Goal: Find specific page/section: Find specific page/section

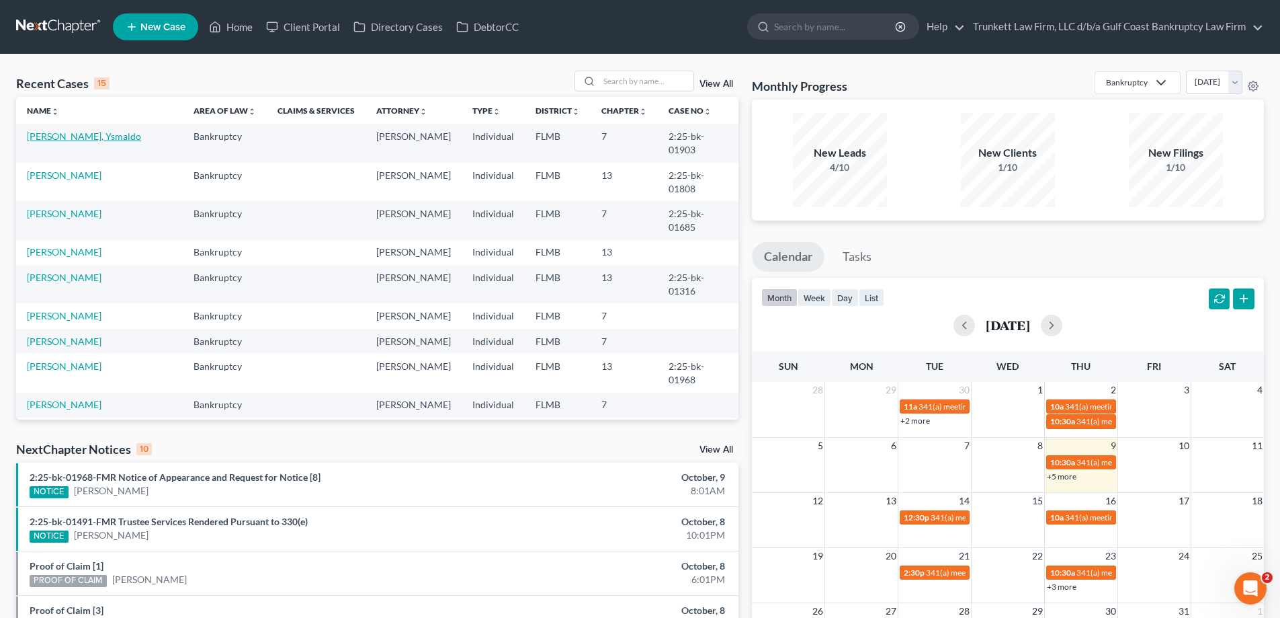
click at [67, 133] on link "[PERSON_NAME], Ysmaldo" at bounding box center [84, 135] width 114 height 11
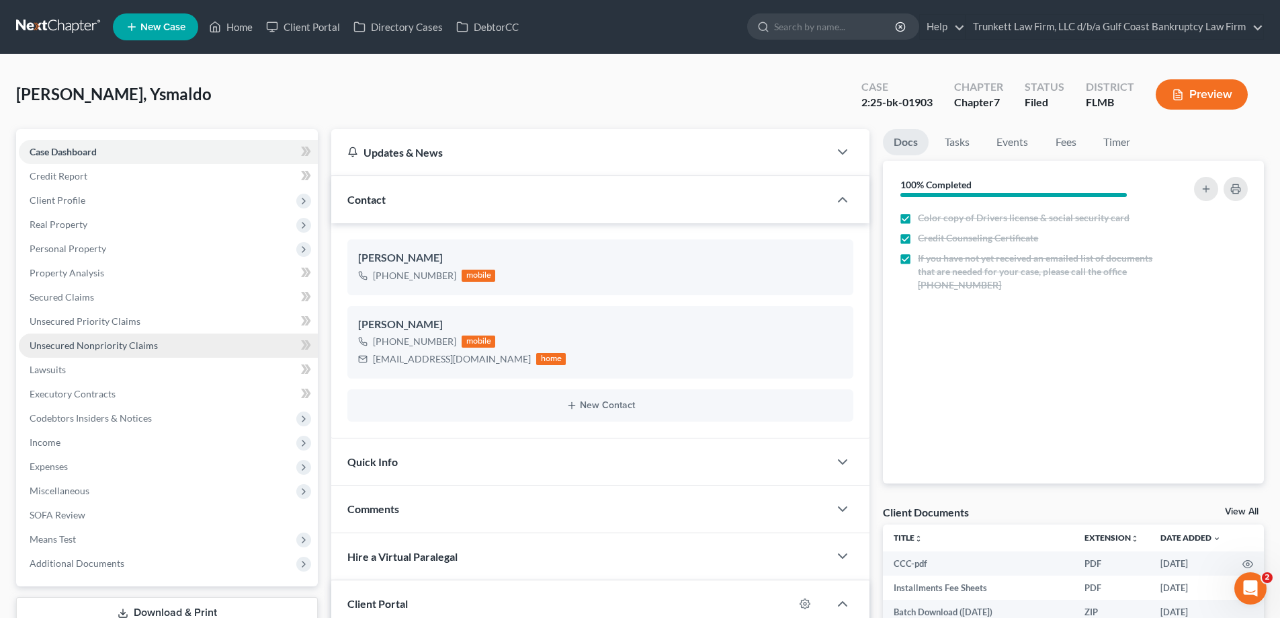
click at [81, 347] on span "Unsecured Nonpriority Claims" at bounding box center [94, 344] width 128 height 11
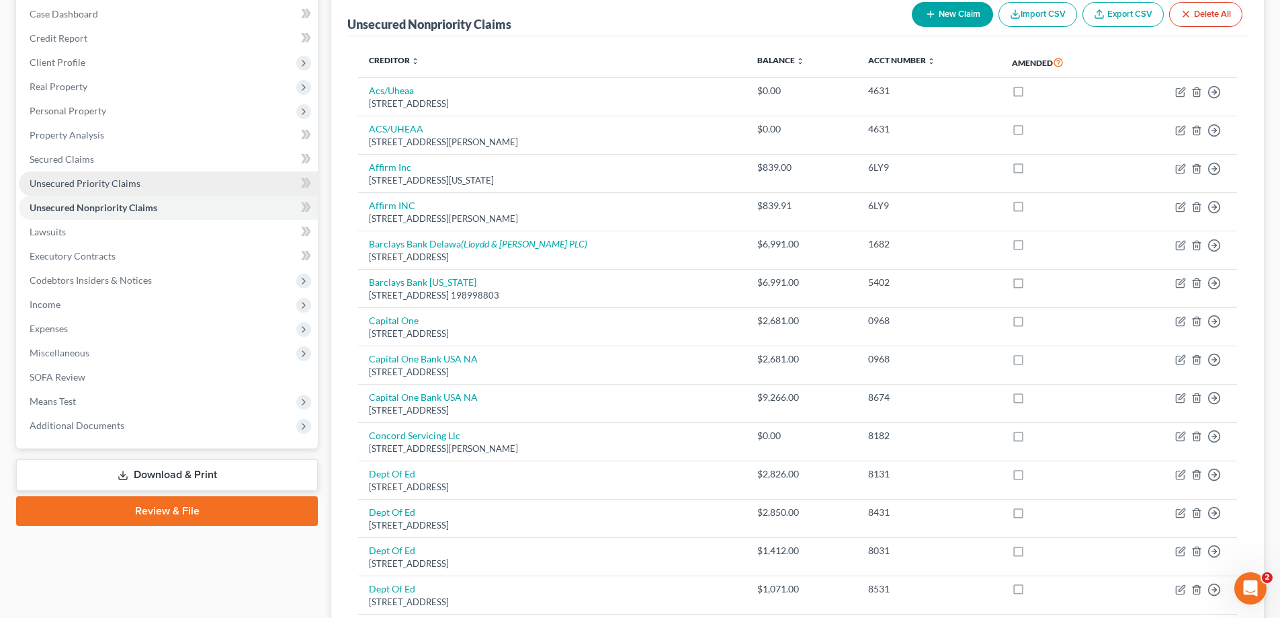
scroll to position [336, 0]
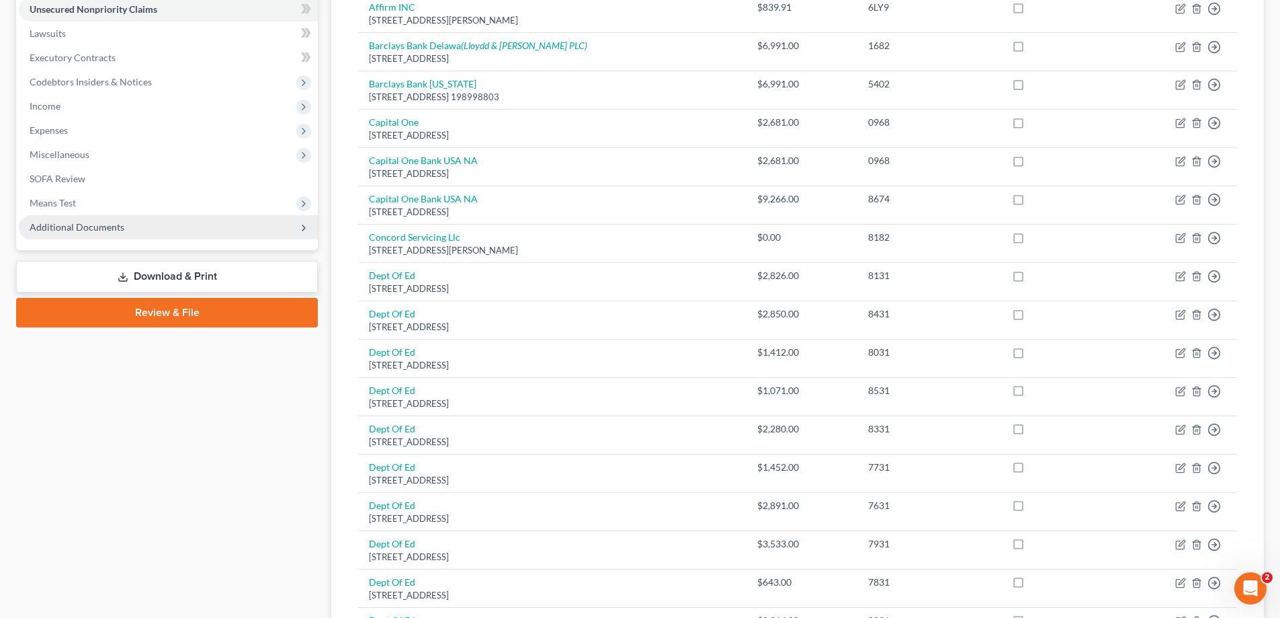
click at [105, 226] on span "Additional Documents" at bounding box center [77, 226] width 95 height 11
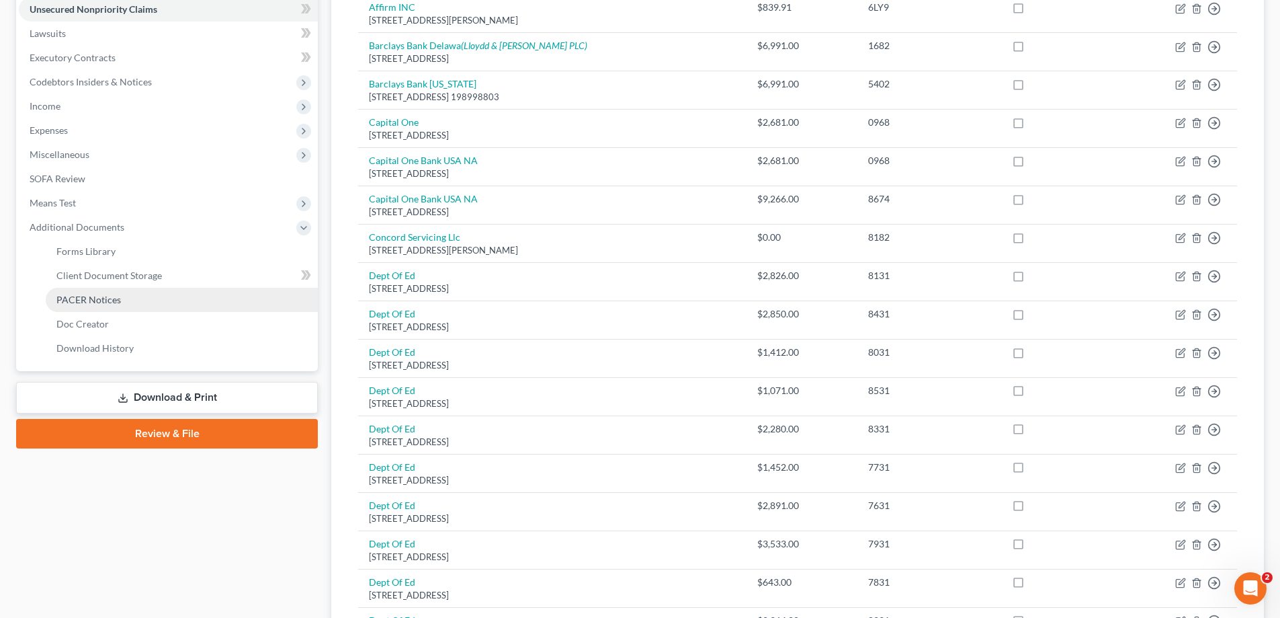
click at [105, 302] on span "PACER Notices" at bounding box center [88, 299] width 65 height 11
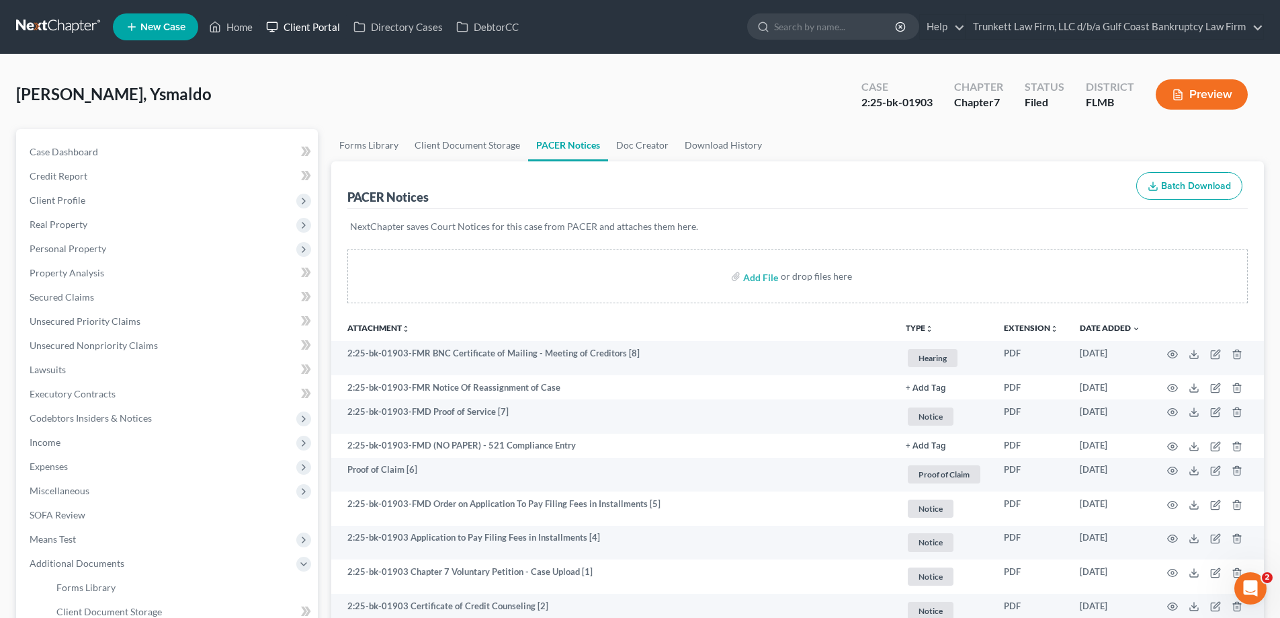
click at [315, 26] on link "Client Portal" at bounding box center [302, 27] width 87 height 24
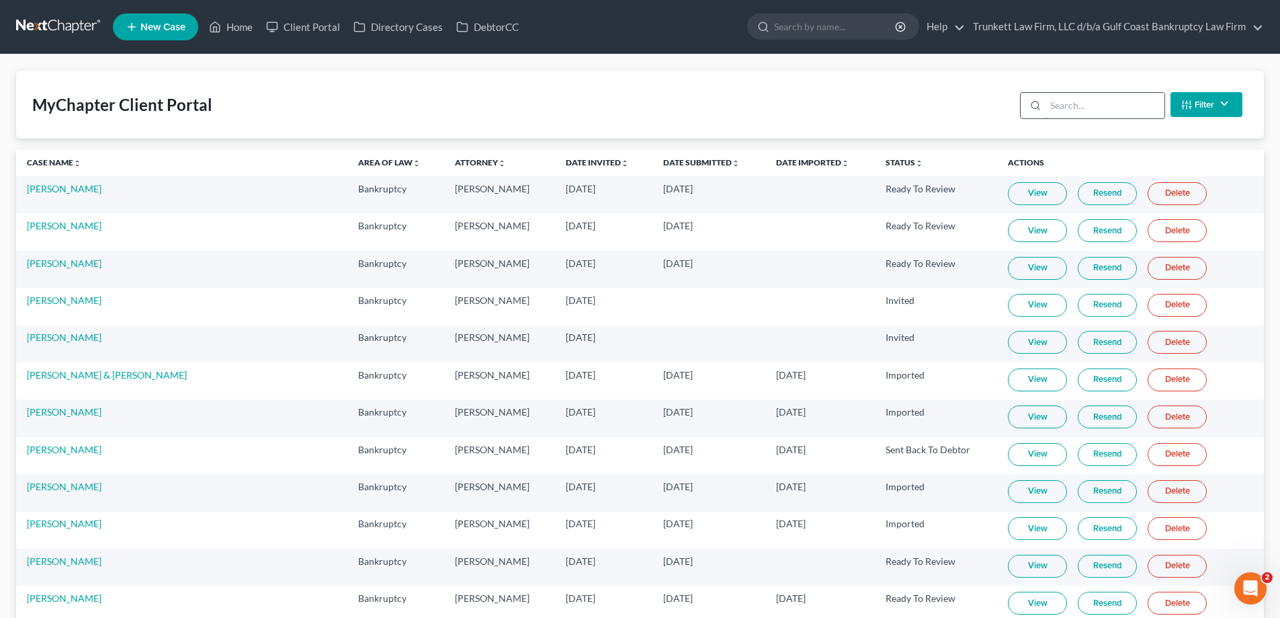
click at [1095, 108] on input "search" at bounding box center [1105, 106] width 119 height 26
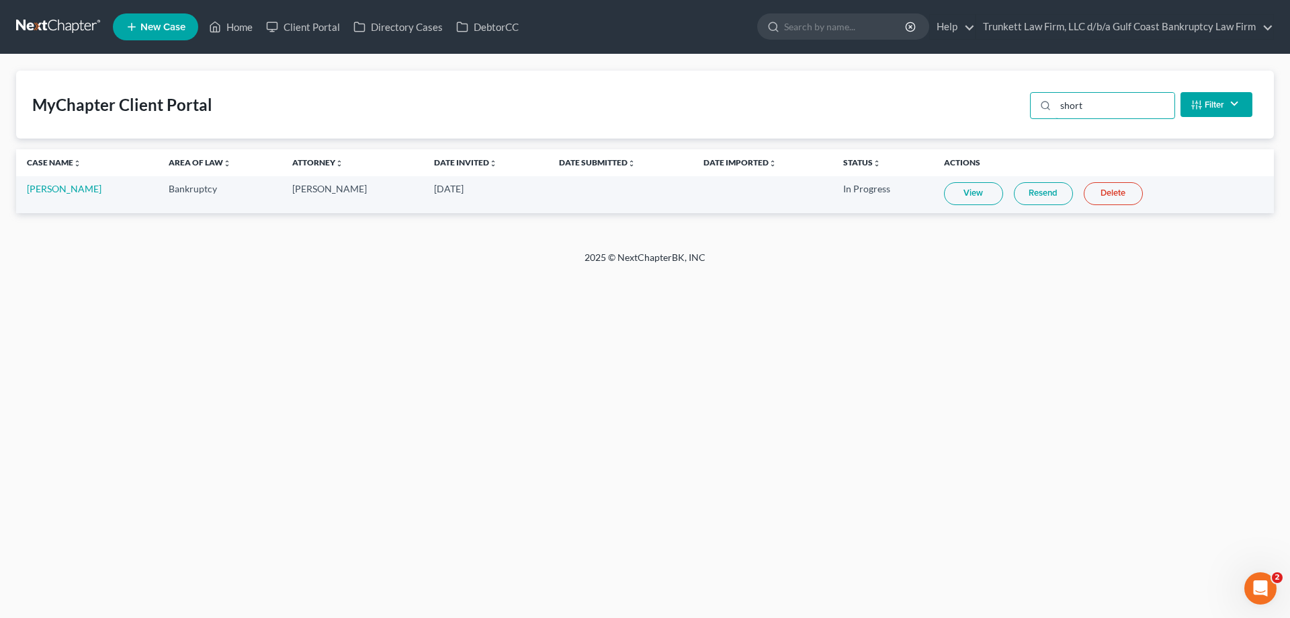
type input "short"
